Goal: Find specific page/section: Find specific page/section

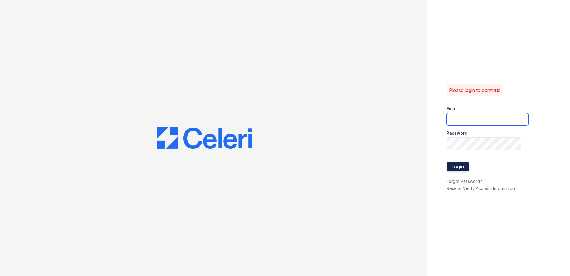
type input "[EMAIL_ADDRESS][DOMAIN_NAME]"
click at [274, 167] on button "Login" at bounding box center [458, 167] width 22 height 10
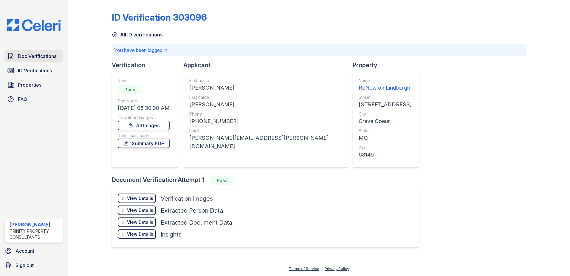
click at [30, 54] on span "Doc Verifications" at bounding box center [37, 56] width 38 height 7
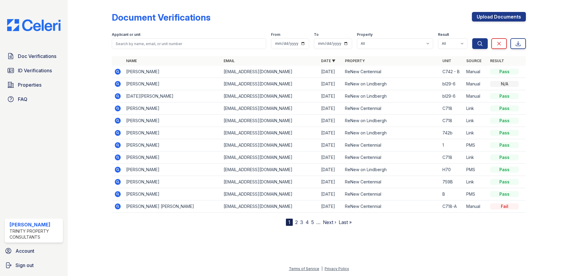
click at [34, 79] on link "Properties" at bounding box center [34, 85] width 58 height 12
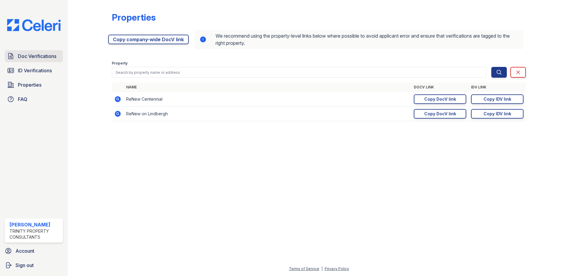
click at [36, 61] on link "Doc Verifications" at bounding box center [34, 56] width 58 height 12
